Goal: Information Seeking & Learning: Find specific fact

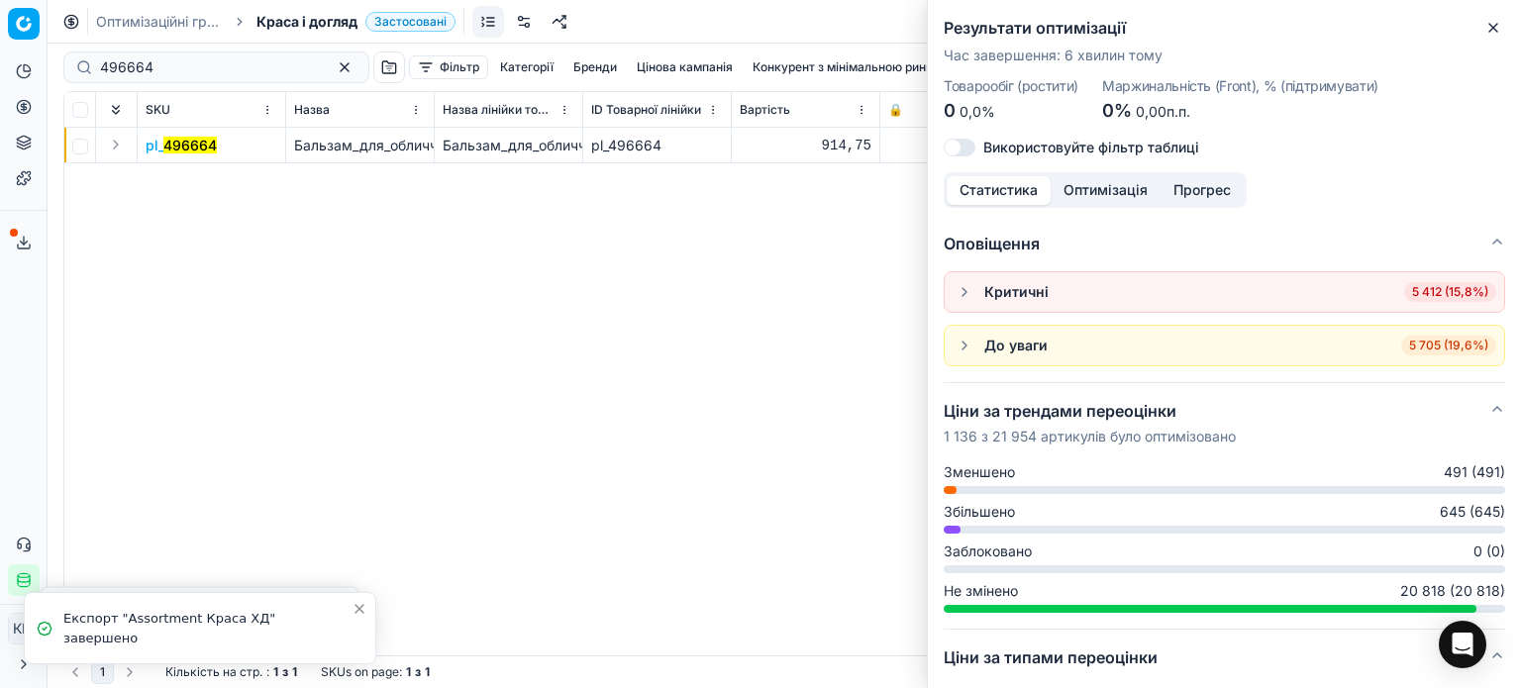
click at [1493, 33] on icon "button" at bounding box center [1493, 28] width 16 height 16
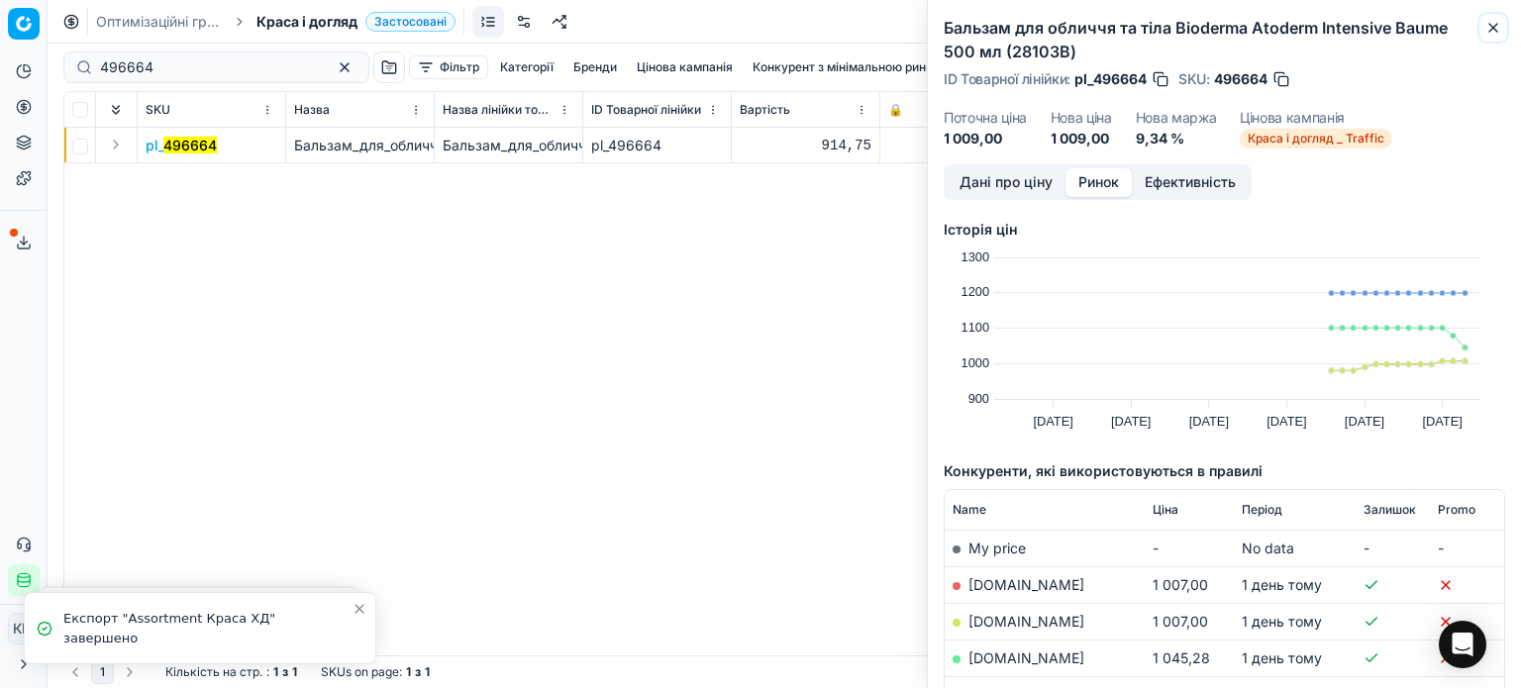
click at [1493, 33] on icon "button" at bounding box center [1493, 28] width 16 height 16
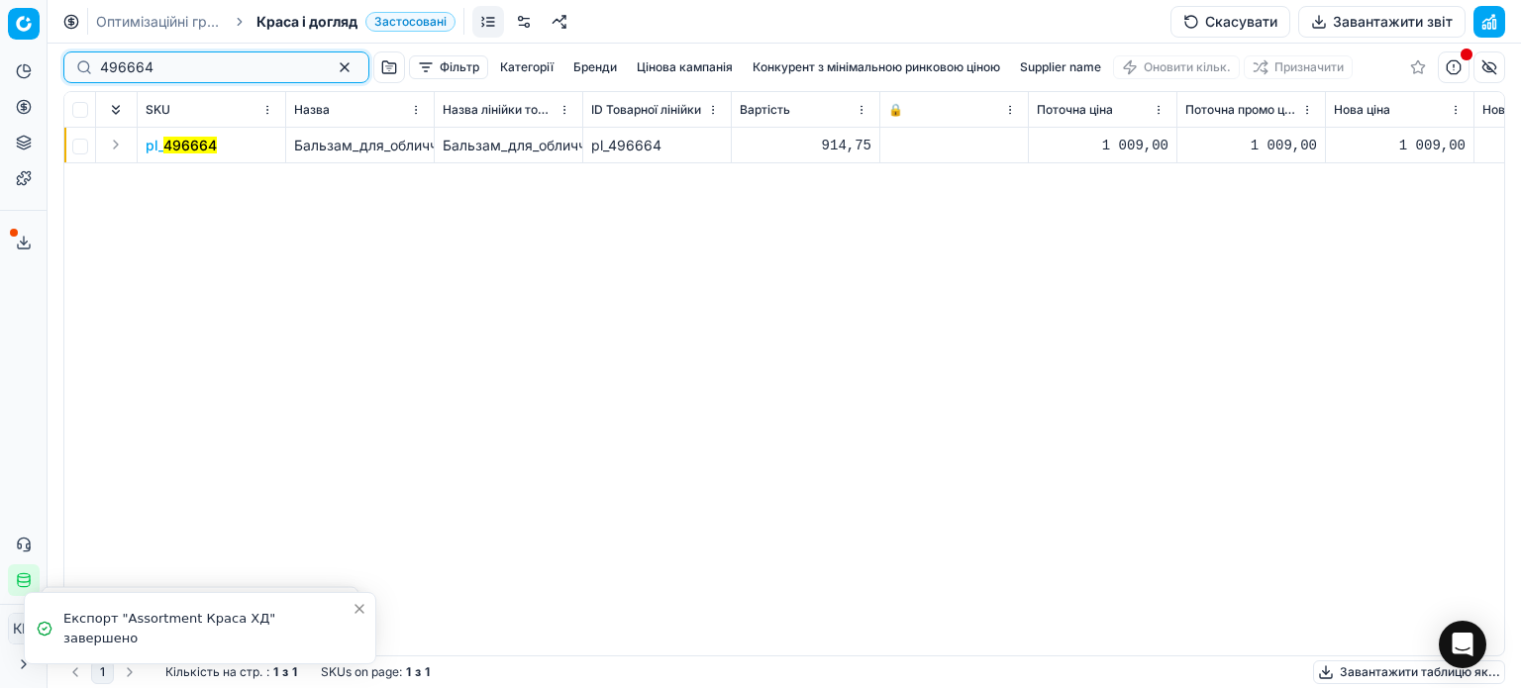
drag, startPoint x: 192, startPoint y: 76, endPoint x: 64, endPoint y: 78, distance: 127.7
click at [64, 78] on div "496664" at bounding box center [216, 67] width 306 height 32
paste input "548775"
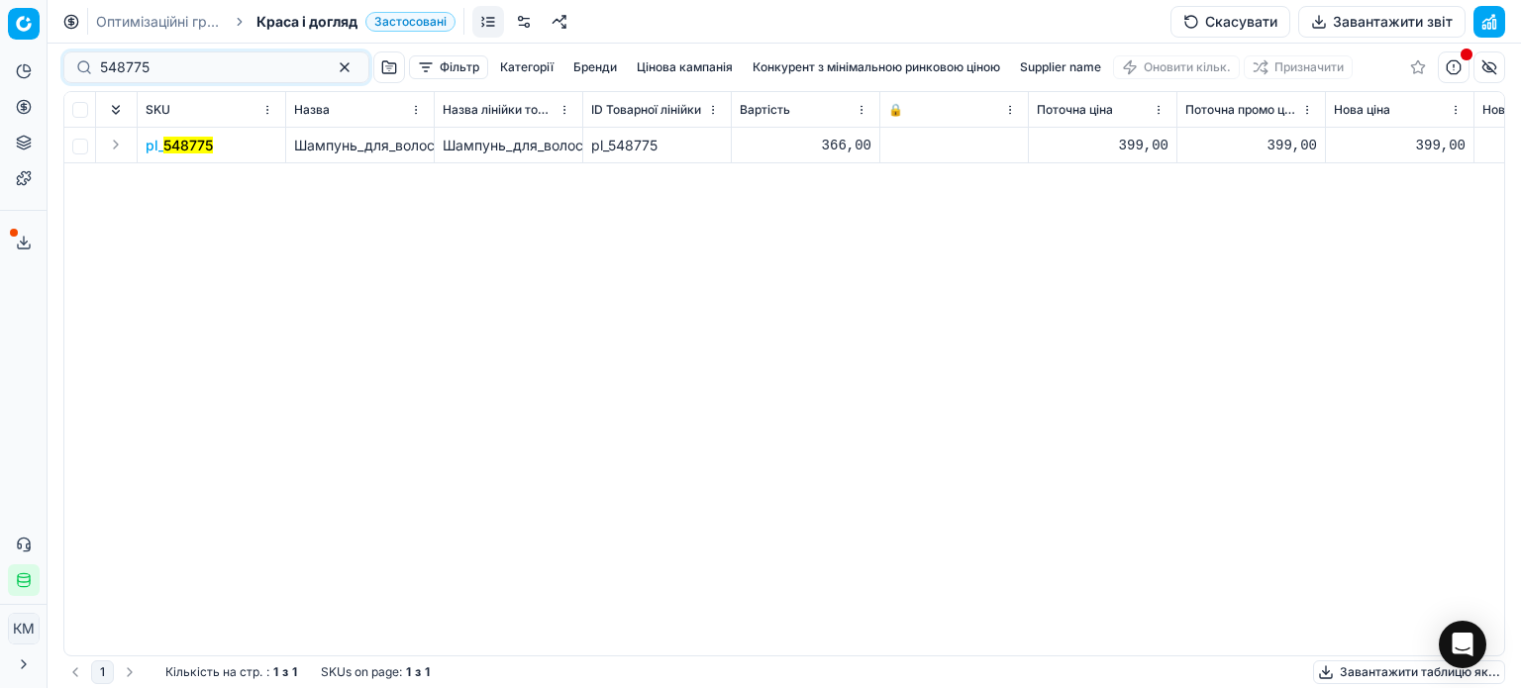
click at [197, 145] on mark "548775" at bounding box center [188, 145] width 50 height 17
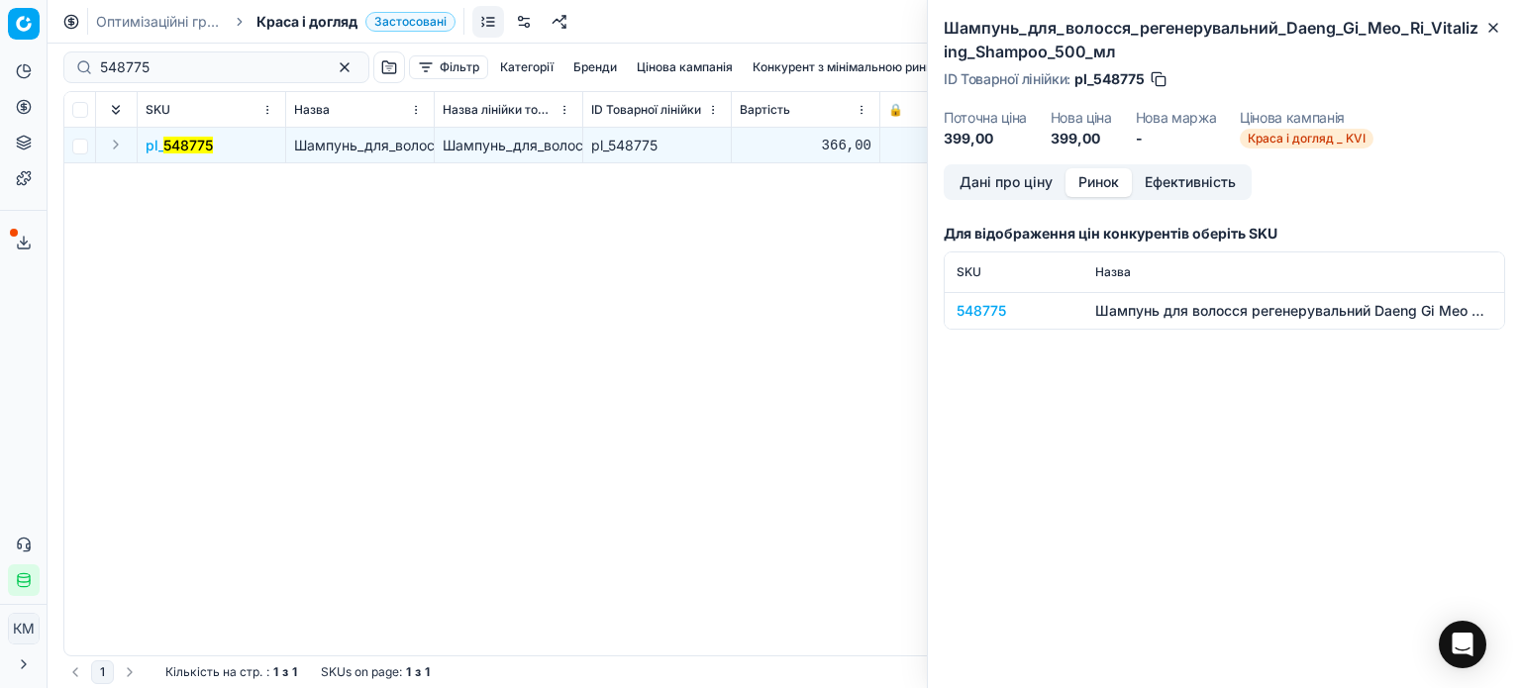
click at [1100, 188] on button "Ринок" at bounding box center [1098, 182] width 66 height 29
click at [1000, 313] on td "548775" at bounding box center [1014, 310] width 139 height 37
click at [991, 308] on div "548775" at bounding box center [1013, 311] width 115 height 20
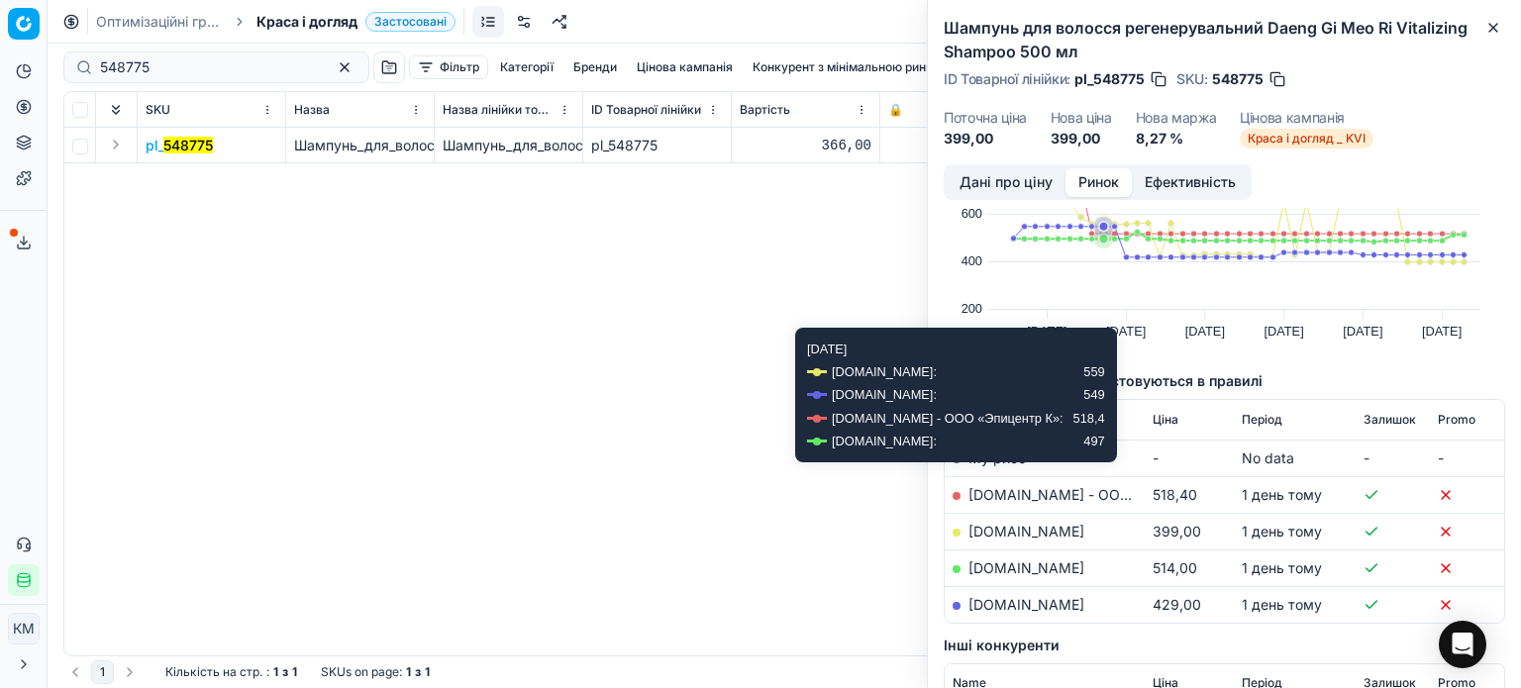
scroll to position [198, 0]
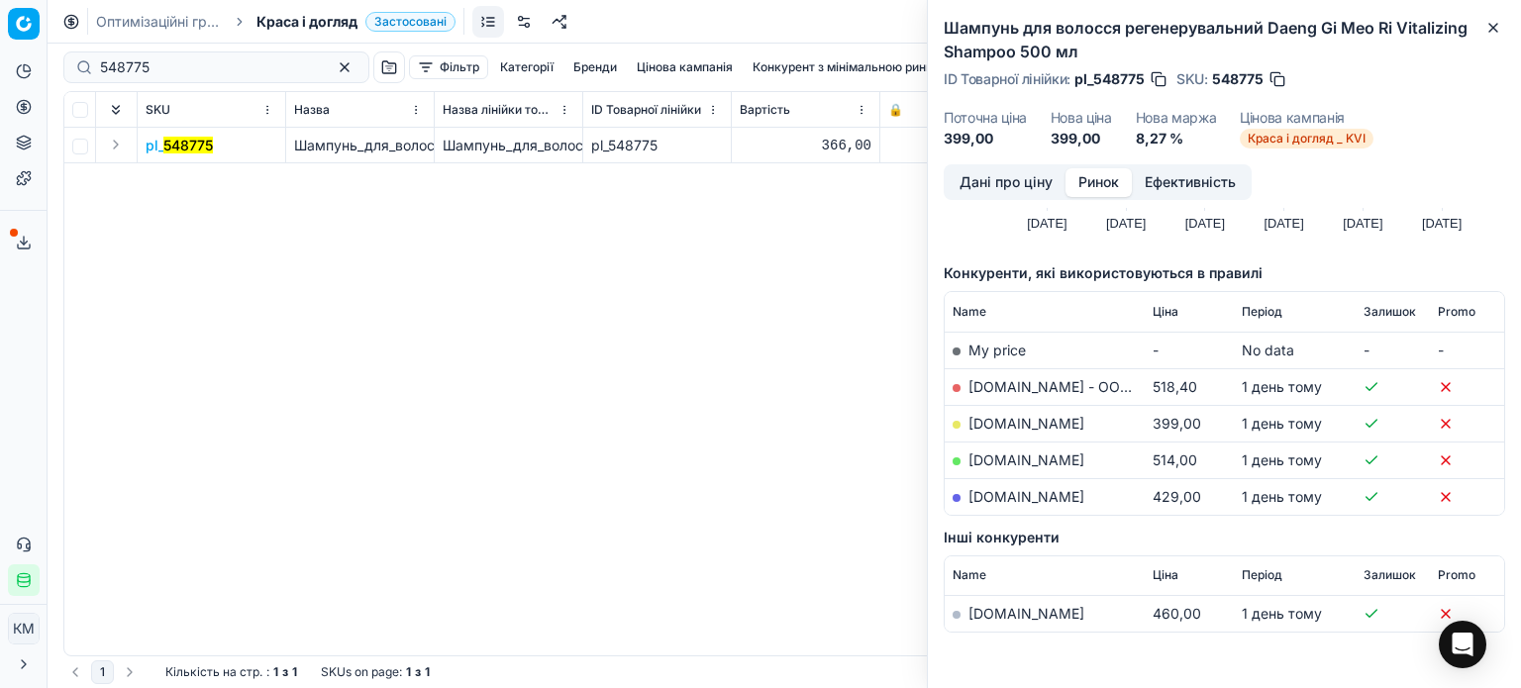
click at [990, 427] on link "[DOMAIN_NAME]" at bounding box center [1026, 423] width 116 height 17
click at [1490, 32] on icon "button" at bounding box center [1493, 28] width 16 height 16
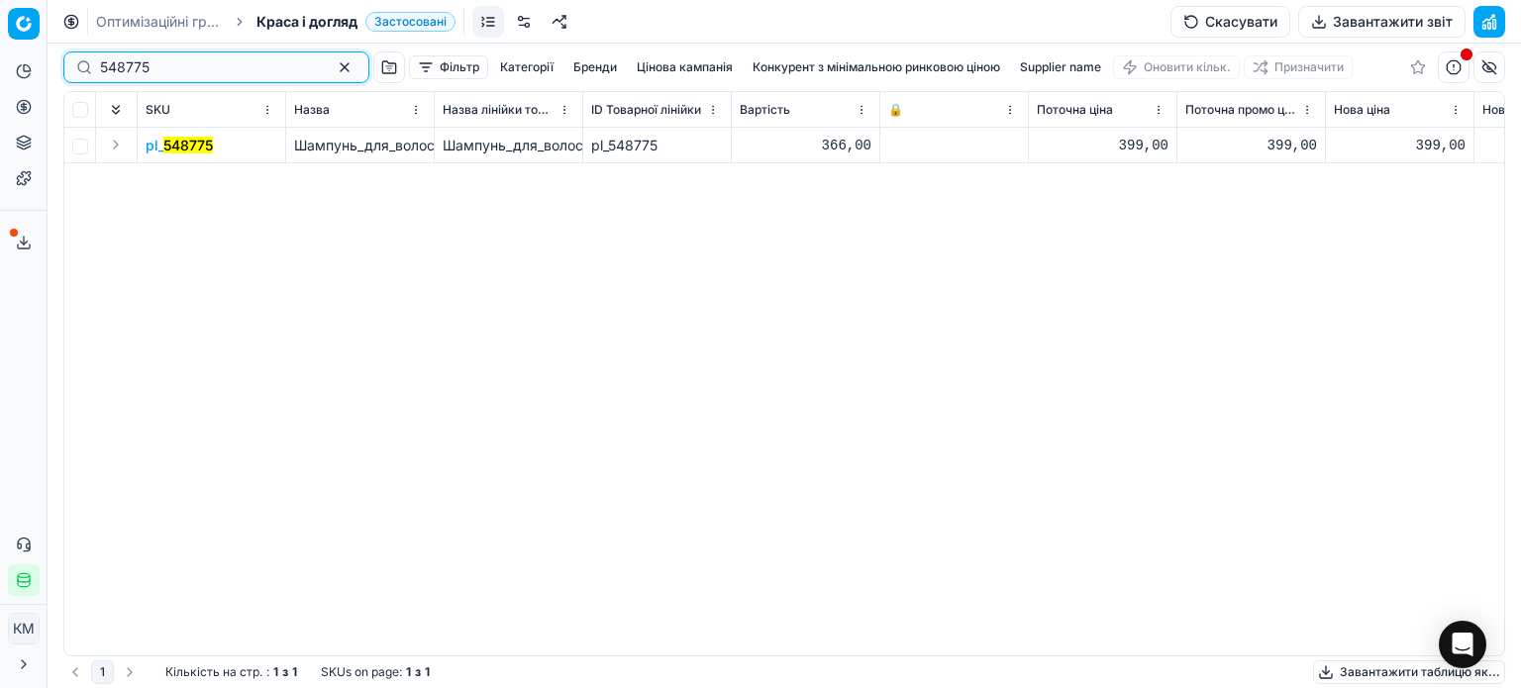
drag, startPoint x: 219, startPoint y: 72, endPoint x: 0, endPoint y: 86, distance: 219.3
click at [0, 86] on div "Pricing platform Аналітика Цінова оптимізація Асортимент продукції Шаблони Серв…" at bounding box center [760, 344] width 1521 height 688
paste input "461300"
type input "461300"
click at [189, 150] on mark "461300" at bounding box center [188, 145] width 50 height 17
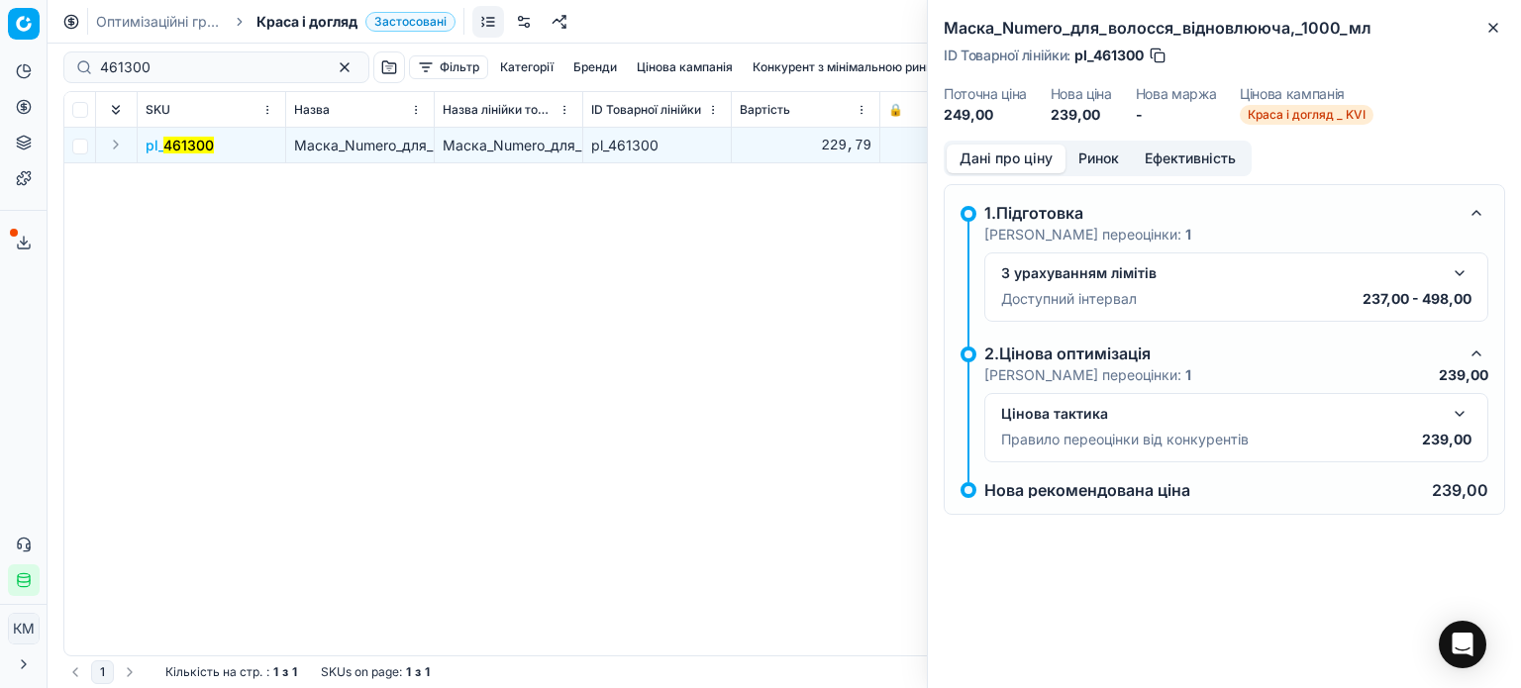
click at [1113, 166] on button "Ринок" at bounding box center [1098, 159] width 66 height 29
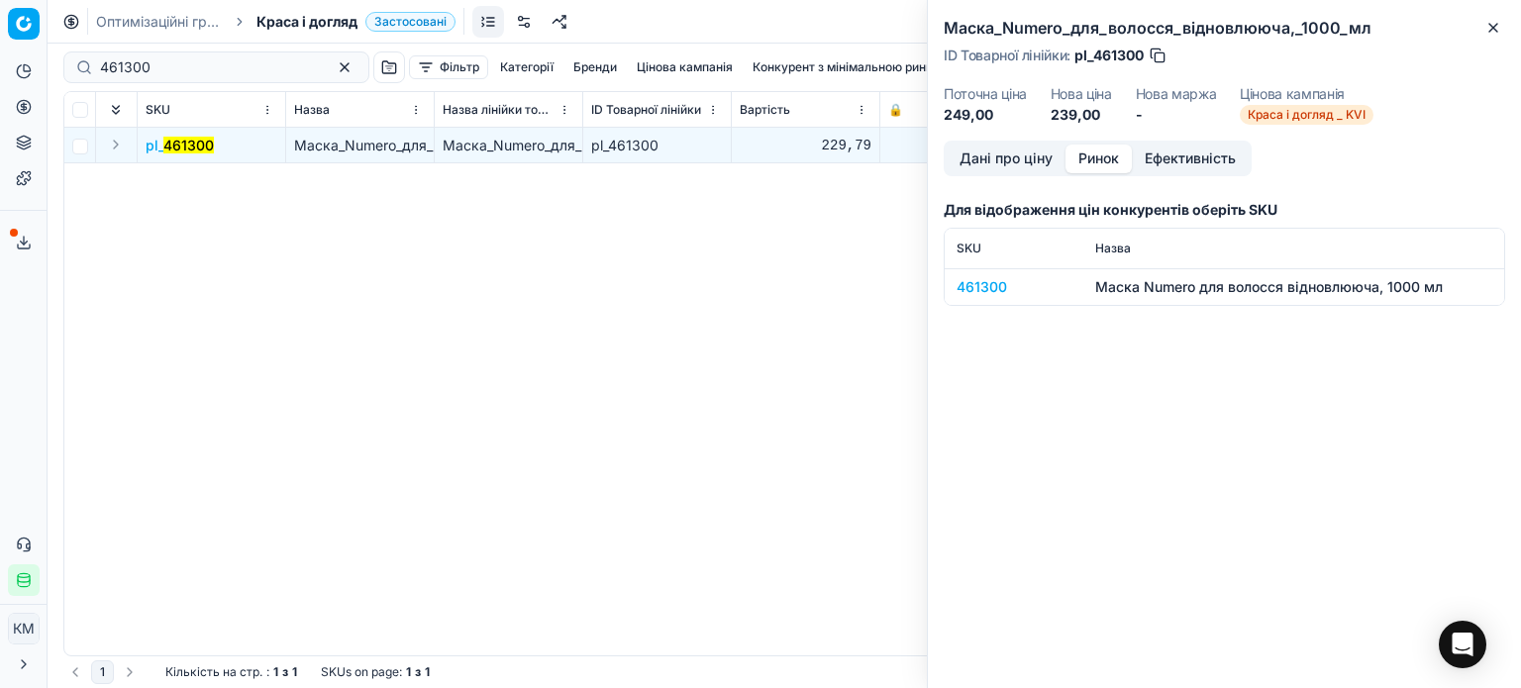
click at [1002, 290] on div "461300" at bounding box center [1013, 287] width 115 height 20
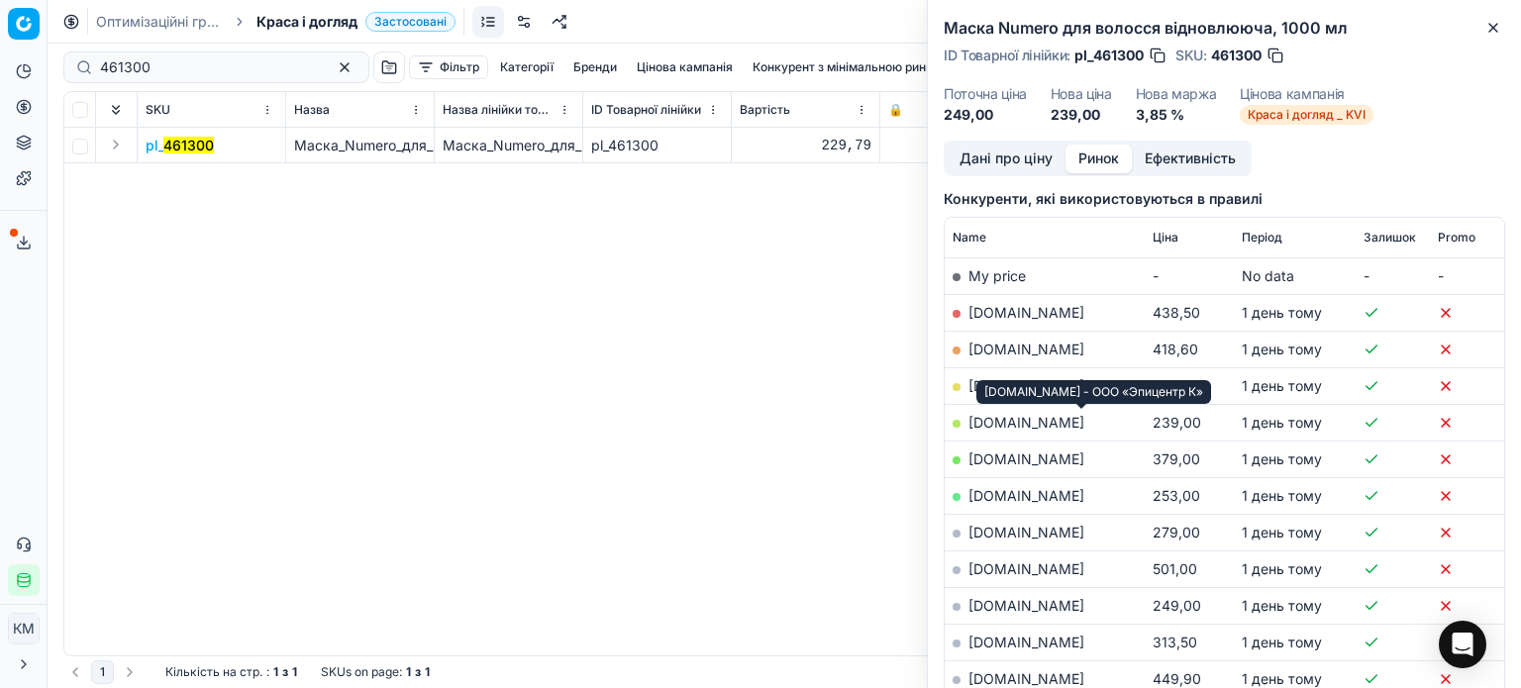
scroll to position [297, 0]
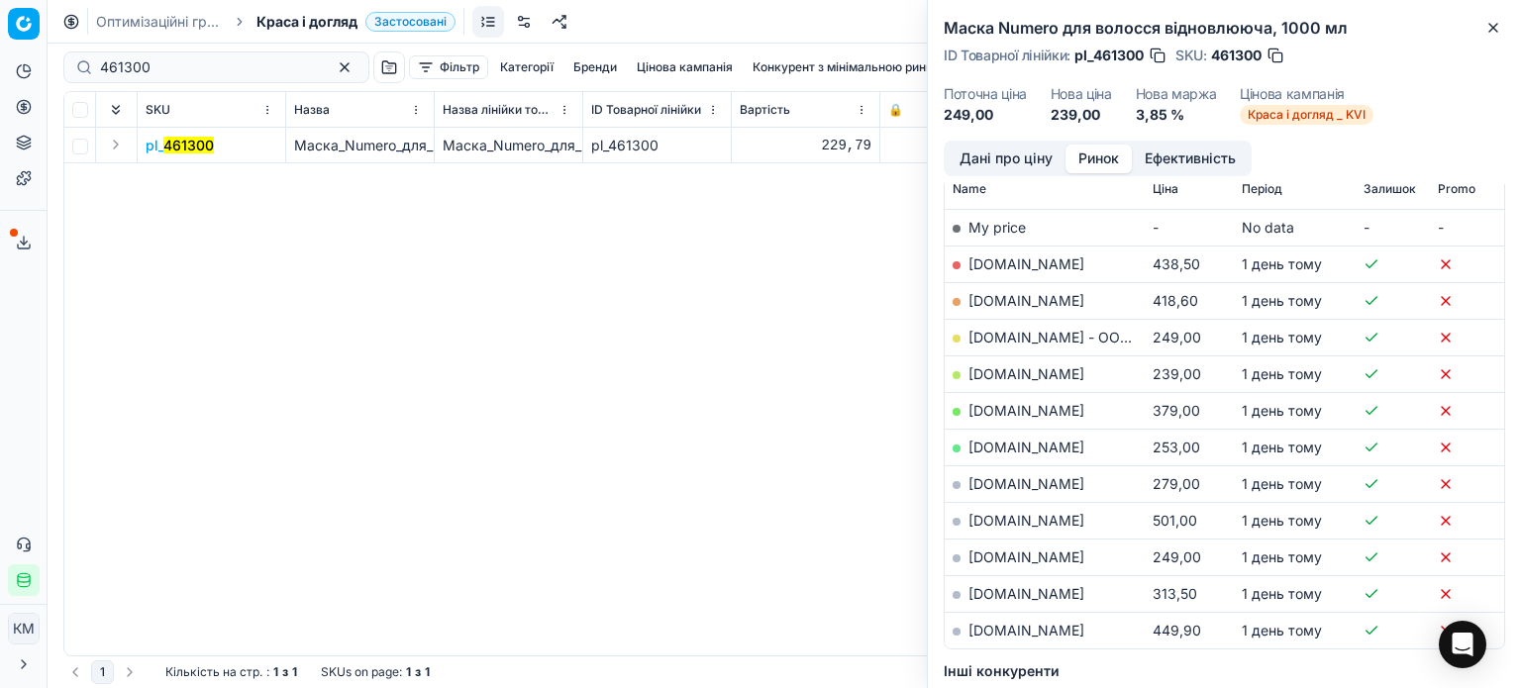
click at [998, 371] on link "[DOMAIN_NAME]" at bounding box center [1026, 373] width 116 height 17
